Goal: Task Accomplishment & Management: Use online tool/utility

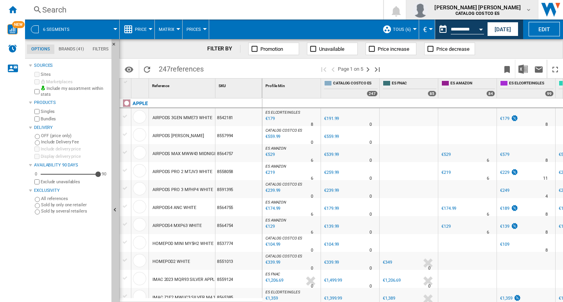
click at [526, 7] on md-icon "button" at bounding box center [528, 10] width 6 height 6
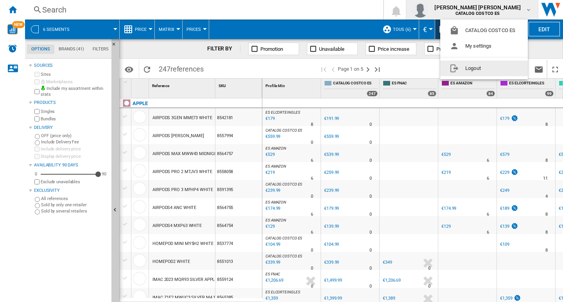
click at [474, 66] on button "Logout" at bounding box center [484, 69] width 88 height 16
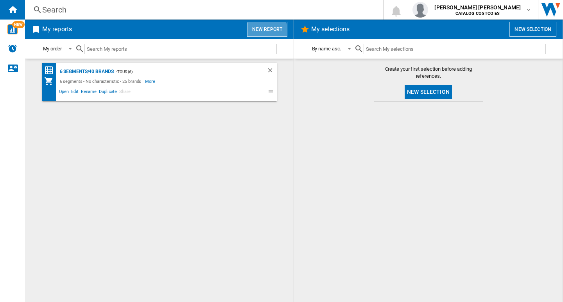
click at [259, 32] on button "New report" at bounding box center [267, 29] width 40 height 15
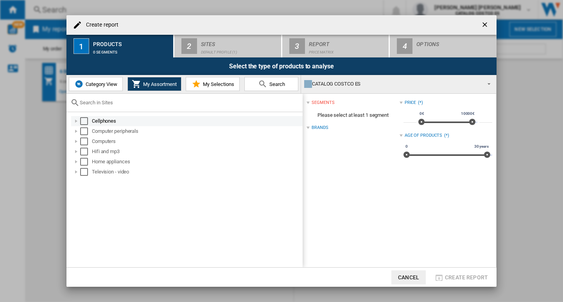
click at [84, 121] on div "Select" at bounding box center [84, 121] width 8 height 8
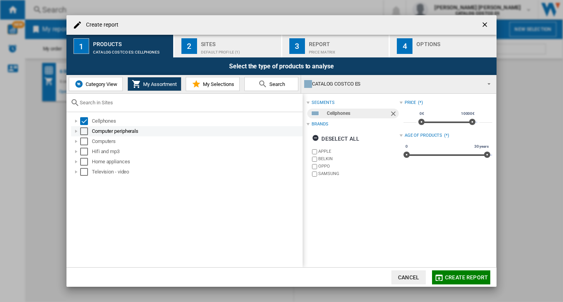
drag, startPoint x: 82, startPoint y: 129, endPoint x: 84, endPoint y: 132, distance: 4.4
click at [82, 129] on div "Select" at bounding box center [84, 131] width 8 height 8
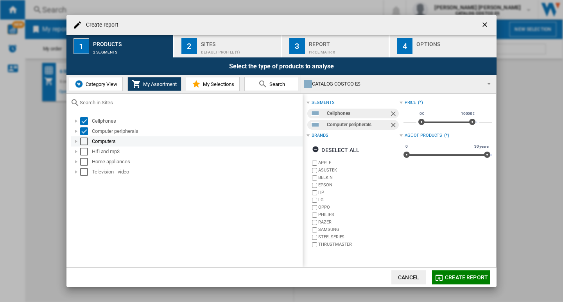
click at [86, 138] on div "Select" at bounding box center [84, 142] width 8 height 8
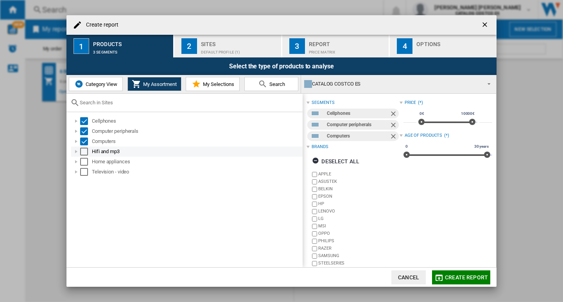
click at [84, 147] on div "Hifi and mp3" at bounding box center [186, 152] width 231 height 10
click at [83, 159] on div "Select" at bounding box center [84, 162] width 8 height 8
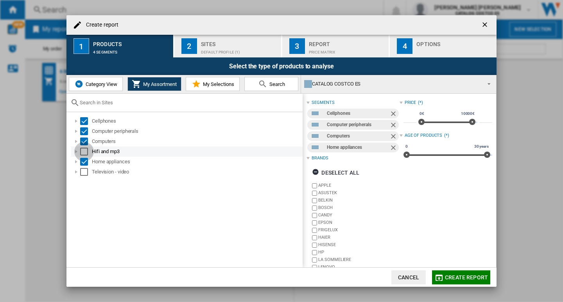
click at [82, 154] on div "Select" at bounding box center [84, 152] width 8 height 8
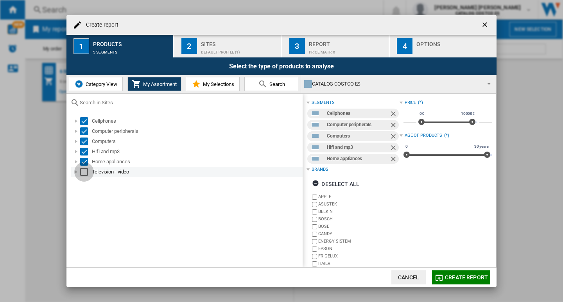
click at [83, 170] on div "Select" at bounding box center [84, 172] width 8 height 8
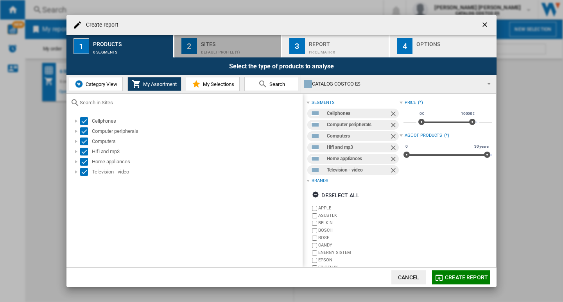
click at [190, 52] on div "2" at bounding box center [189, 46] width 16 height 16
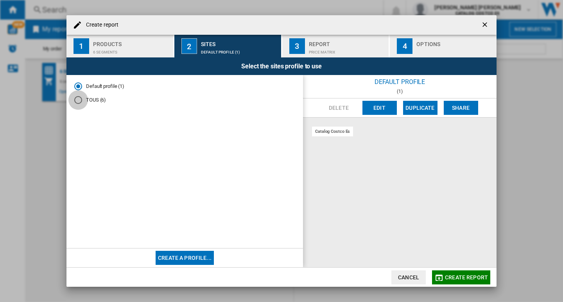
click at [78, 101] on div "TOUS (6)" at bounding box center [78, 100] width 8 height 8
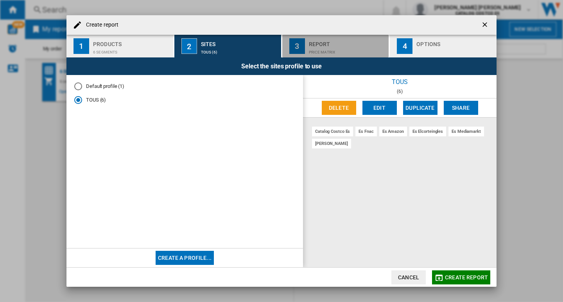
drag, startPoint x: 324, startPoint y: 43, endPoint x: 476, endPoint y: 54, distance: 152.4
click at [324, 43] on div "Report" at bounding box center [347, 42] width 77 height 8
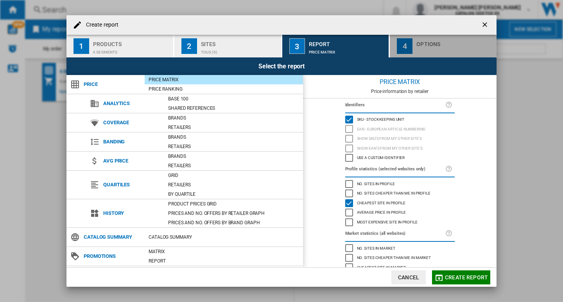
click at [458, 43] on div "Options" at bounding box center [454, 42] width 77 height 8
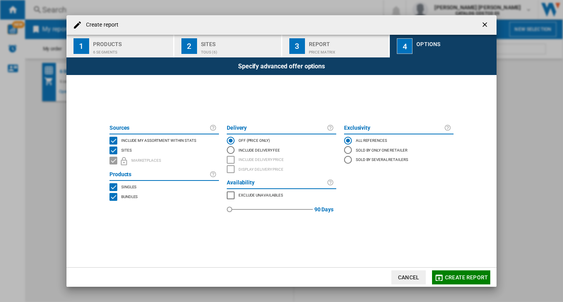
click at [457, 272] on button "Create report" at bounding box center [461, 277] width 58 height 14
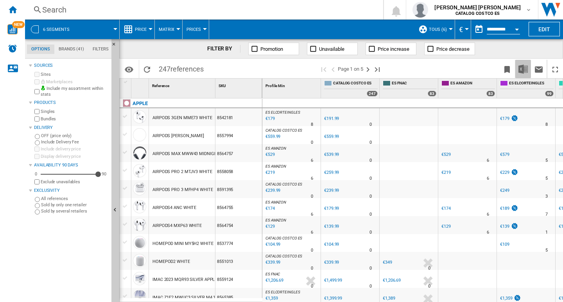
click at [521, 68] on img "Download in Excel" at bounding box center [522, 68] width 9 height 9
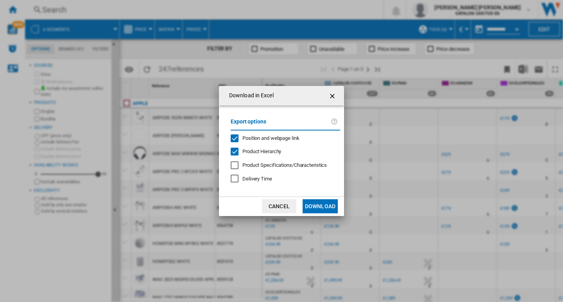
click at [318, 205] on button "Download" at bounding box center [319, 206] width 35 height 14
